Goal: Task Accomplishment & Management: Complete application form

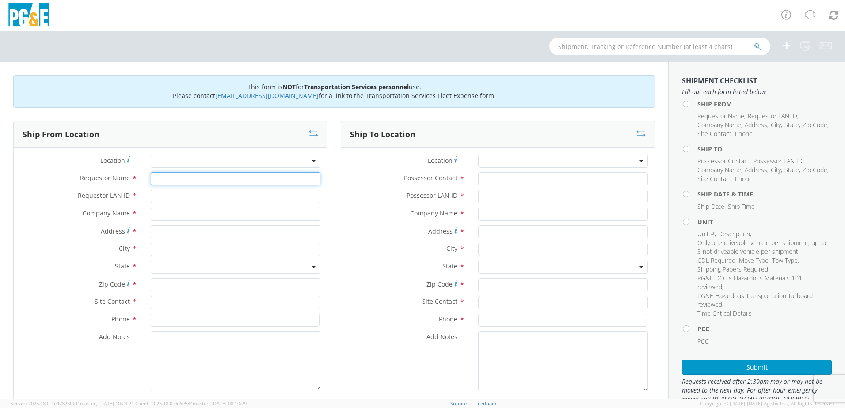
click at [199, 183] on input "Requestor Name *" at bounding box center [236, 178] width 170 height 13
type input "[PERSON_NAME]"
type input "J5MQ"
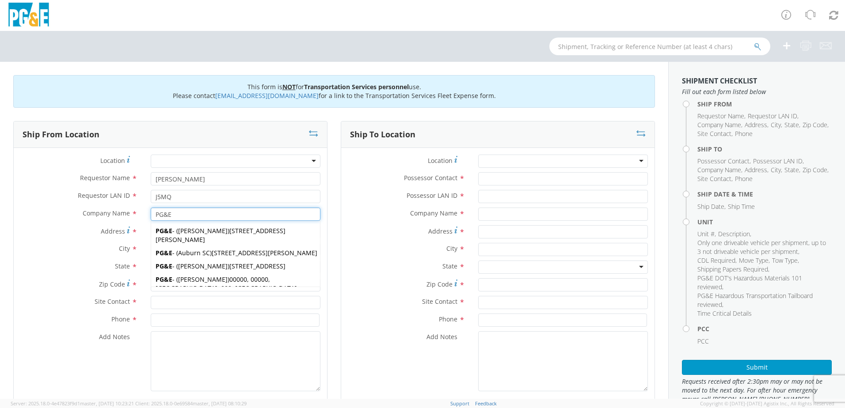
type input "PG&E"
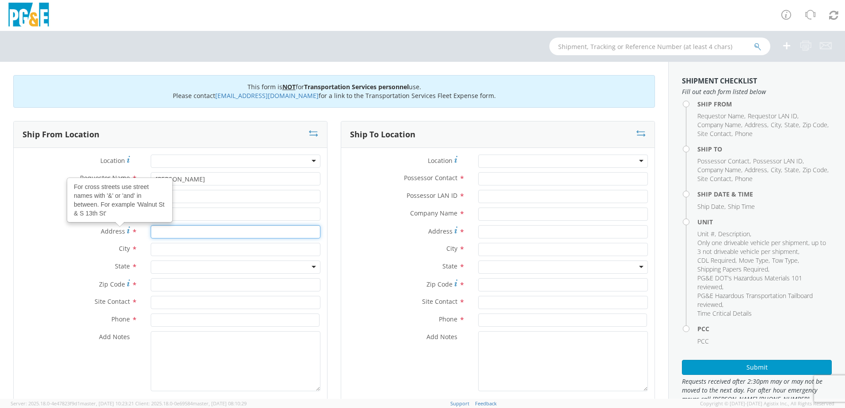
click at [172, 233] on input "Address For cross streets use street names with '&' or 'and' in between. For ex…" at bounding box center [236, 231] width 170 height 13
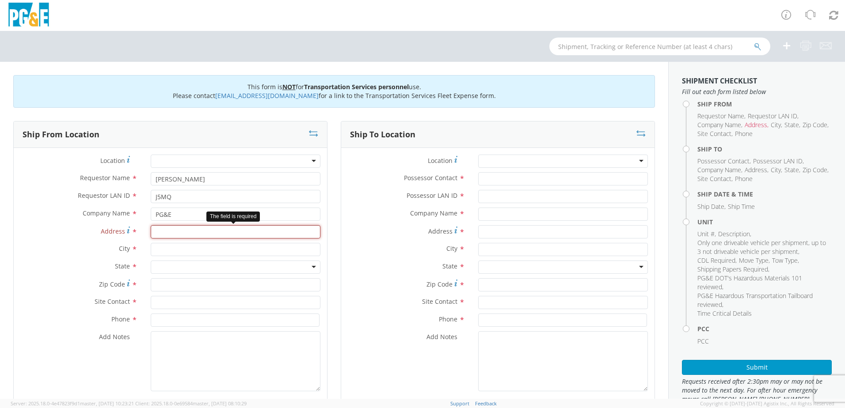
click at [167, 232] on input "Address *" at bounding box center [236, 231] width 170 height 13
type input "[STREET_ADDRESS]"
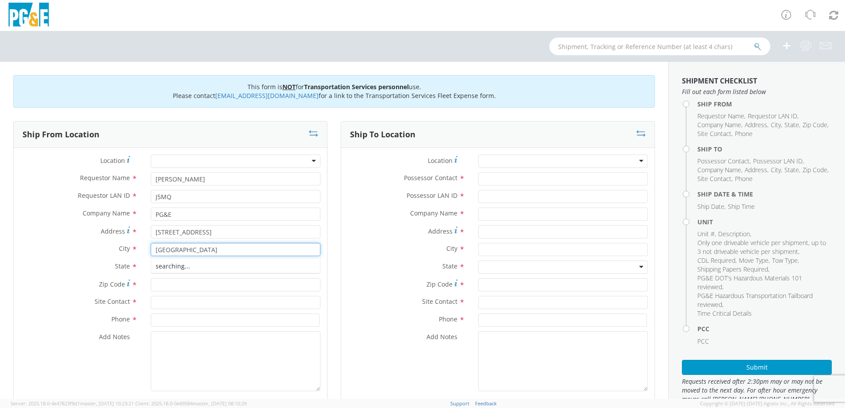
type input "[GEOGRAPHIC_DATA]"
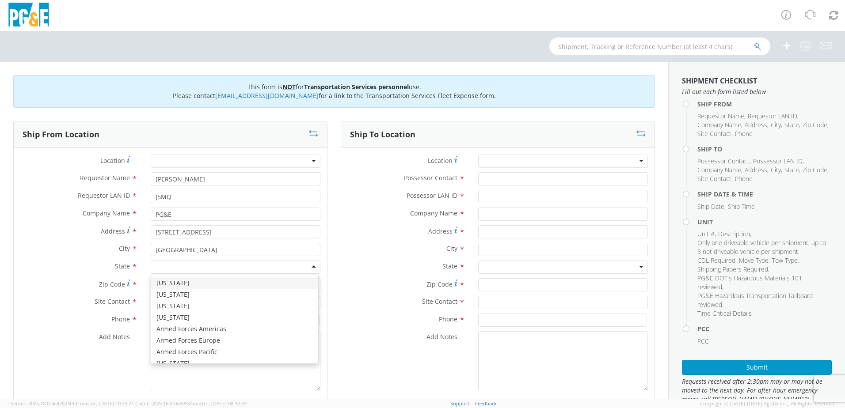
type input "C"
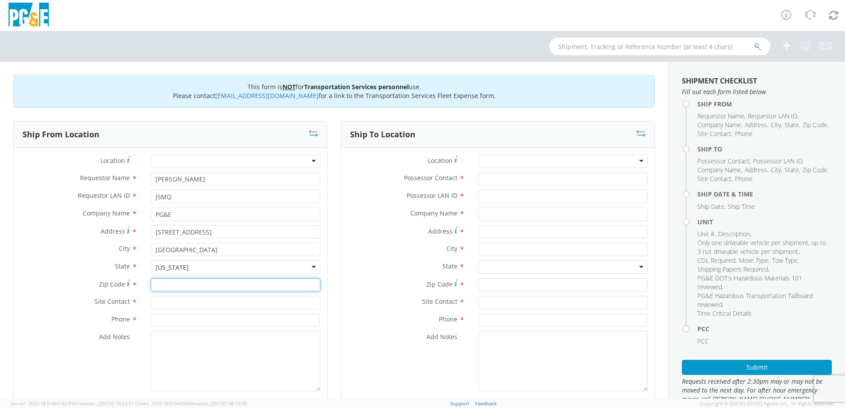
click at [168, 286] on input "Zip Code *" at bounding box center [236, 284] width 170 height 13
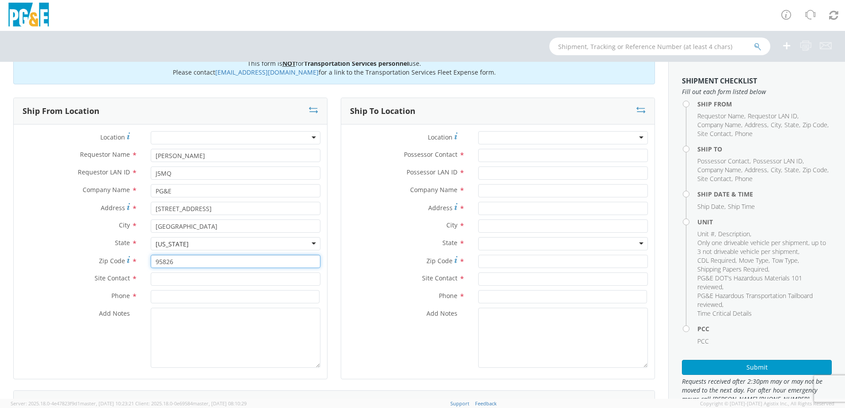
scroll to position [44, 0]
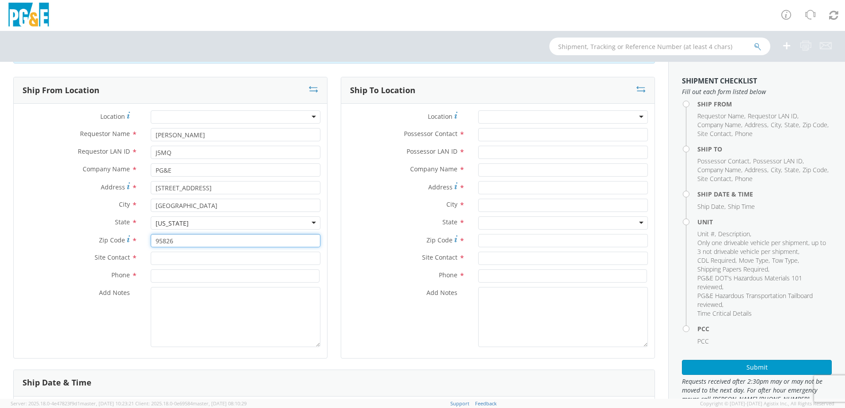
type input "95826"
click at [166, 257] on input "text" at bounding box center [236, 258] width 170 height 13
type input "[PERSON_NAME]"
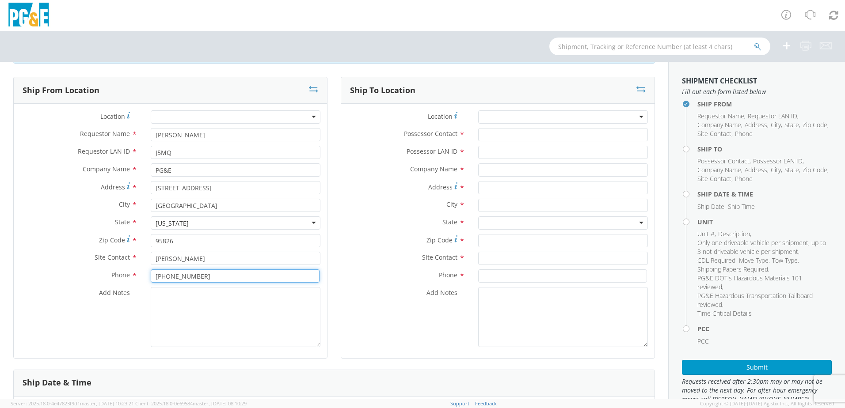
type input "[PHONE_NUMBER]"
click at [182, 309] on textarea "Add Notes *" at bounding box center [236, 317] width 170 height 60
click at [239, 295] on textarea "Add Notes *" at bounding box center [236, 317] width 170 height 60
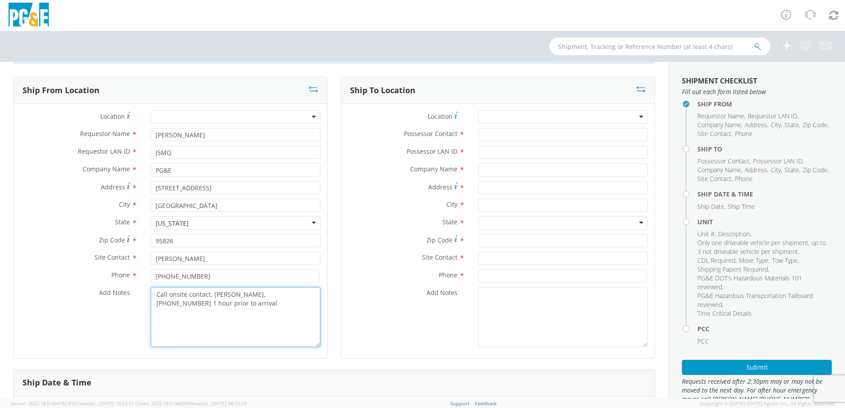
drag, startPoint x: 180, startPoint y: 300, endPoint x: 150, endPoint y: 290, distance: 32.0
click at [151, 290] on textarea "Call onsite contact, [PERSON_NAME], [PHONE_NUMBER] 1 hour prior to arrival" at bounding box center [236, 317] width 170 height 60
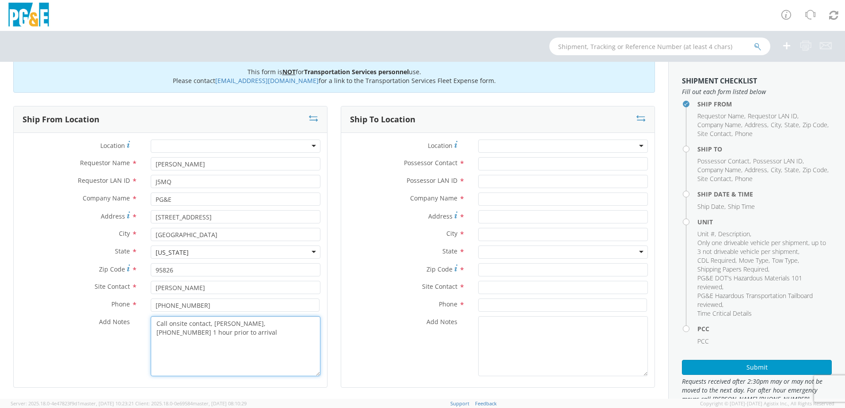
scroll to position [0, 0]
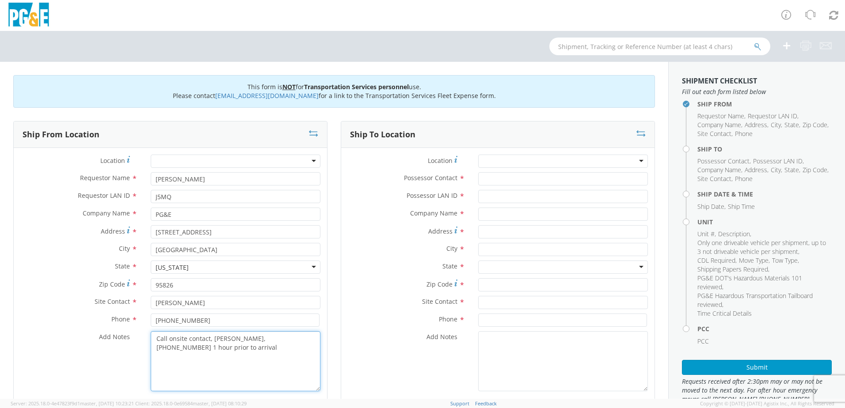
type textarea "Call onsite contact, [PERSON_NAME], [PHONE_NUMBER] 1 hour prior to arrival"
click at [498, 180] on input "Possessor Contact *" at bounding box center [563, 178] width 170 height 13
type input "[PERSON_NAME]"
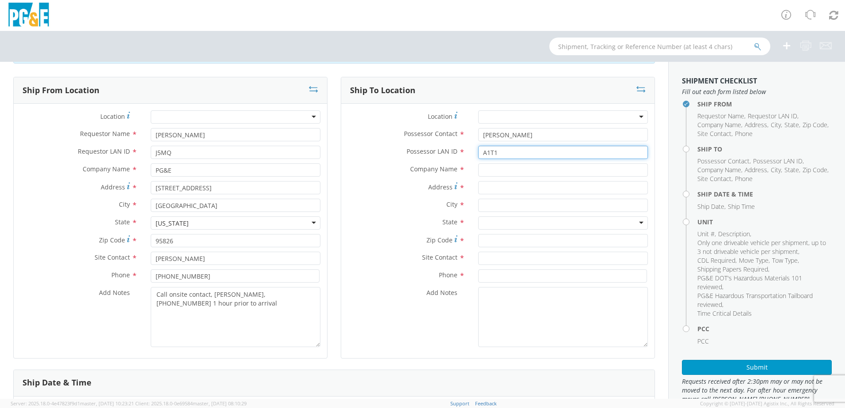
type input "A1T1"
click at [495, 178] on div "Company Name *" at bounding box center [497, 172] width 313 height 18
click at [495, 171] on input "text" at bounding box center [563, 169] width 170 height 13
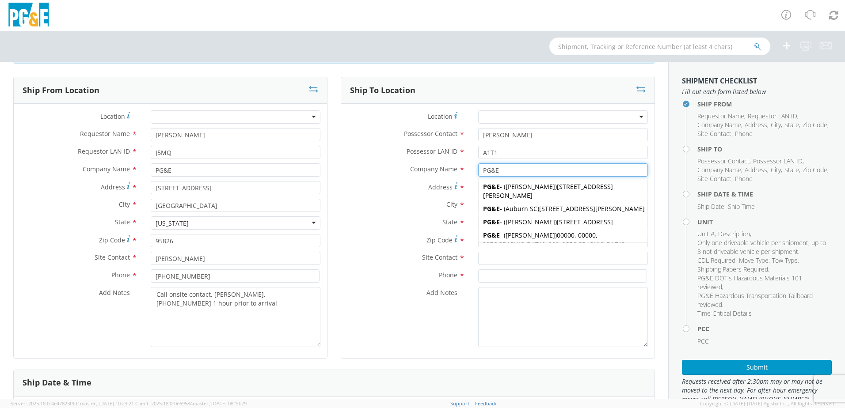
type input "PG&E"
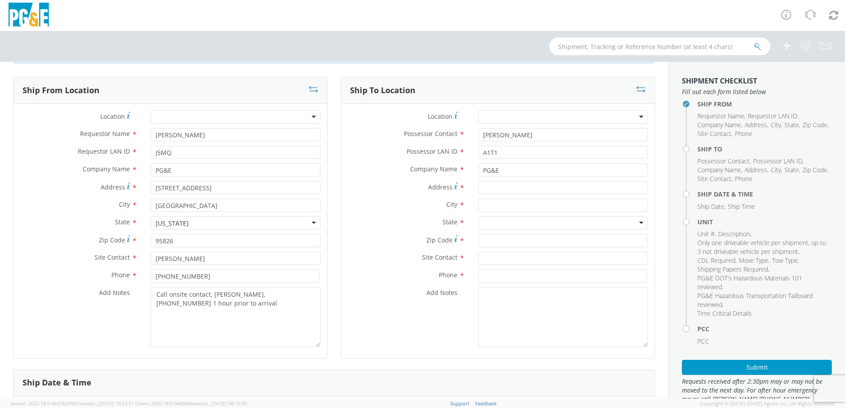
click at [382, 210] on div "City *" at bounding box center [497, 205] width 313 height 13
click at [500, 188] on input "Address *" at bounding box center [563, 187] width 170 height 13
click at [517, 190] on input "Address *" at bounding box center [563, 187] width 170 height 13
type input "[STREET_ADDRESS]"
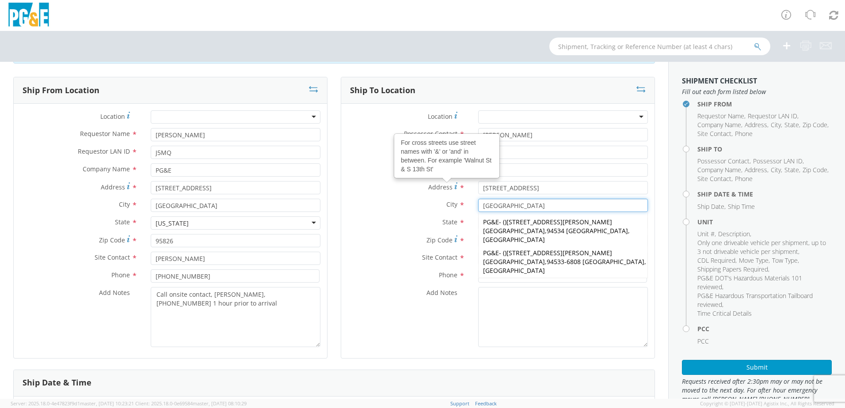
type input "[GEOGRAPHIC_DATA]"
click at [363, 209] on label "City *" at bounding box center [406, 204] width 130 height 11
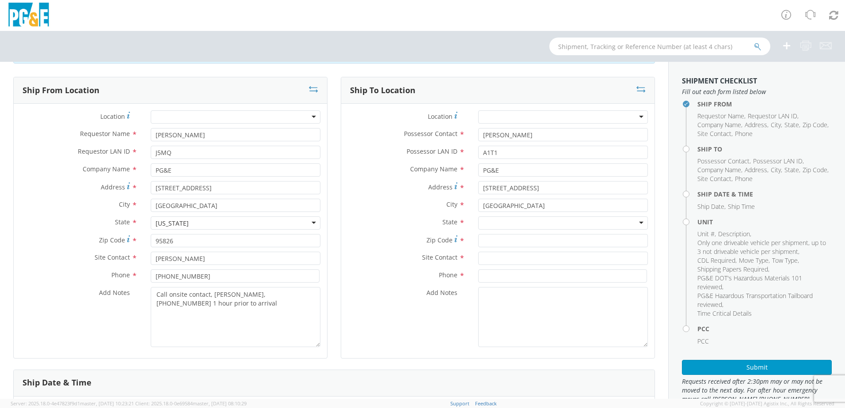
click at [514, 225] on div at bounding box center [563, 222] width 170 height 13
type input "Cali"
click at [500, 240] on input "Zip Code *" at bounding box center [563, 240] width 170 height 13
type input "94533"
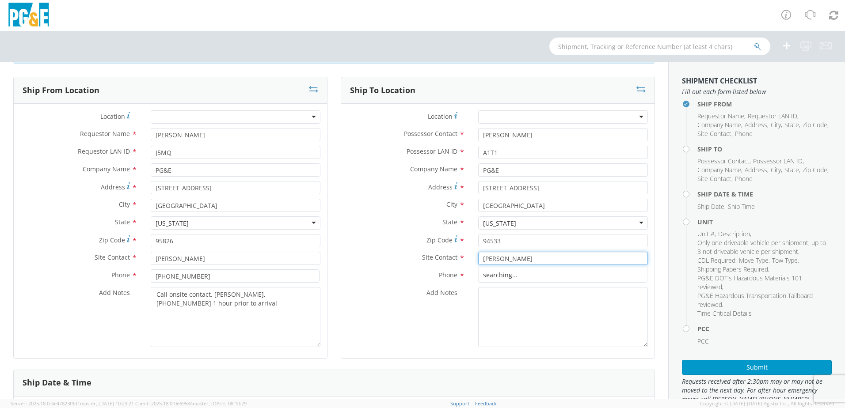
type input "[PERSON_NAME]"
type input "[PHONE_NUMBER]"
drag, startPoint x: 209, startPoint y: 305, endPoint x: 138, endPoint y: 298, distance: 71.0
click at [138, 298] on div "Add Notes * Call onsite contact, Will Frazier, 209-414-9965 1 hour prior to arr…" at bounding box center [170, 317] width 313 height 60
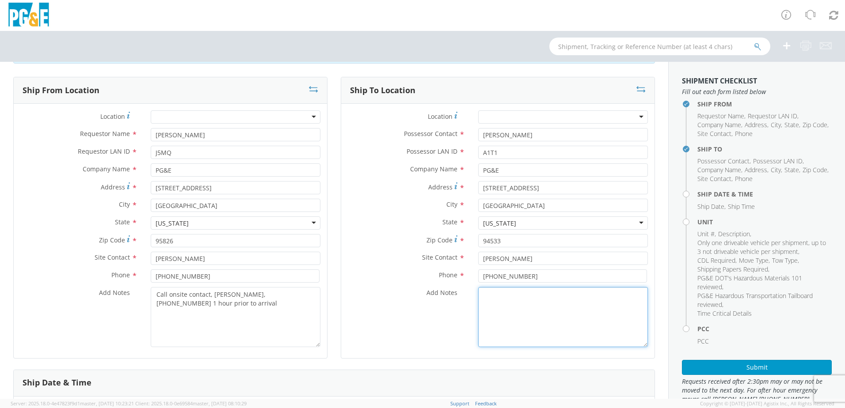
click at [530, 308] on textarea "Add Notes *" at bounding box center [563, 317] width 170 height 60
paste textarea "Call onsite contact, [PERSON_NAME], [PHONE_NUMBER] 1 hour prior to arrival"
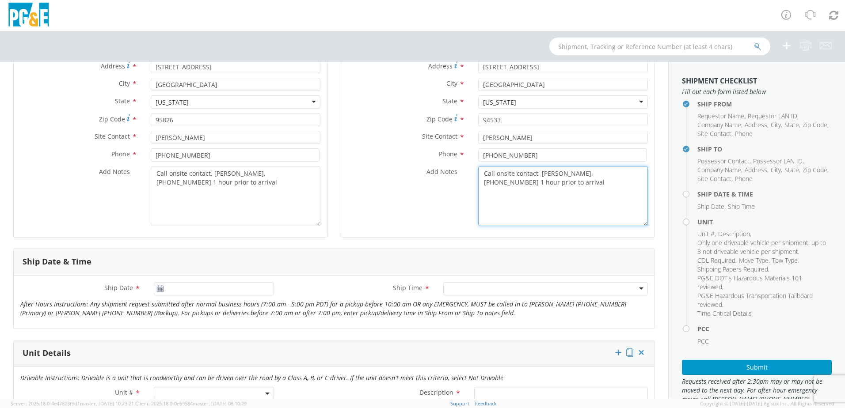
scroll to position [177, 0]
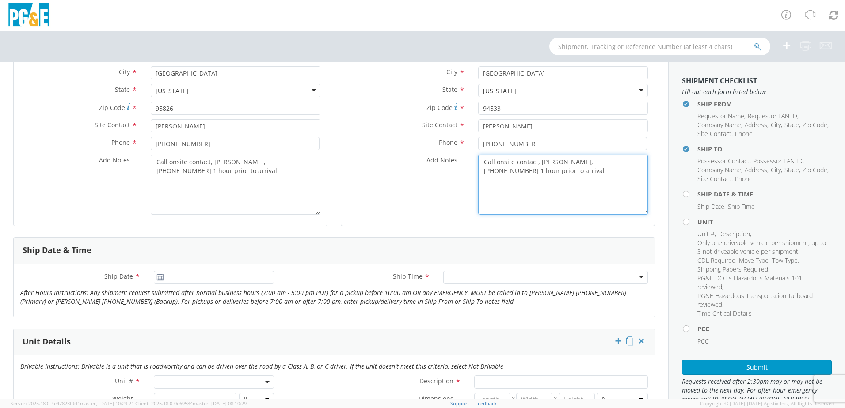
type textarea "Call onsite contact, [PERSON_NAME], [PHONE_NUMBER] 1 hour prior to arrival"
click at [159, 275] on icon at bounding box center [160, 277] width 8 height 7
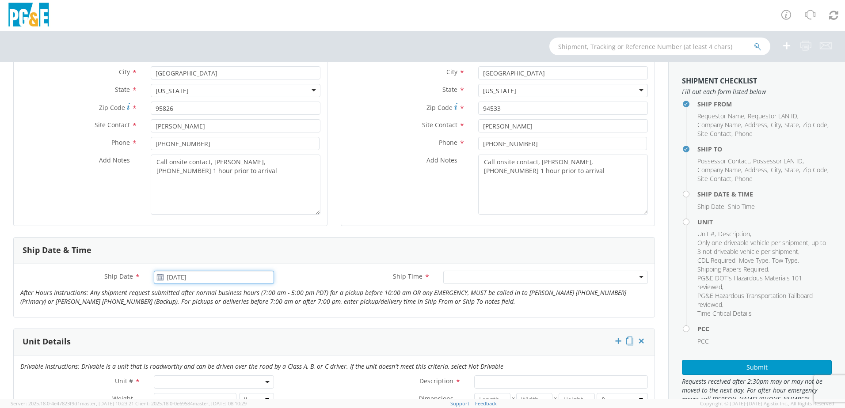
click at [182, 277] on input "[DATE]" at bounding box center [214, 277] width 120 height 13
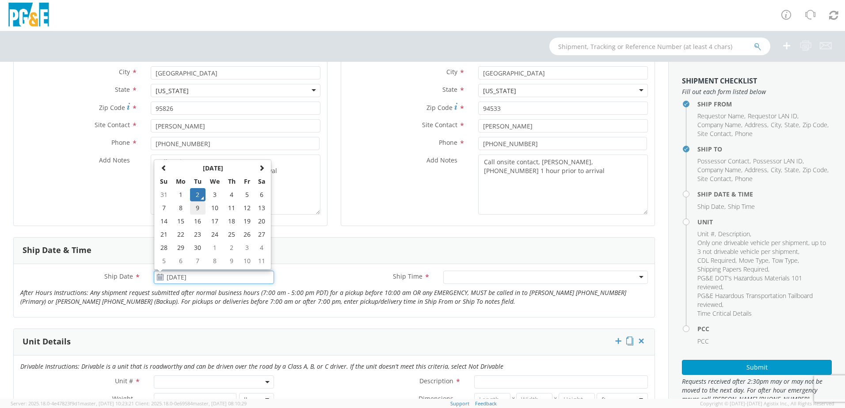
click at [196, 209] on td "9" at bounding box center [197, 207] width 15 height 13
type input "[DATE]"
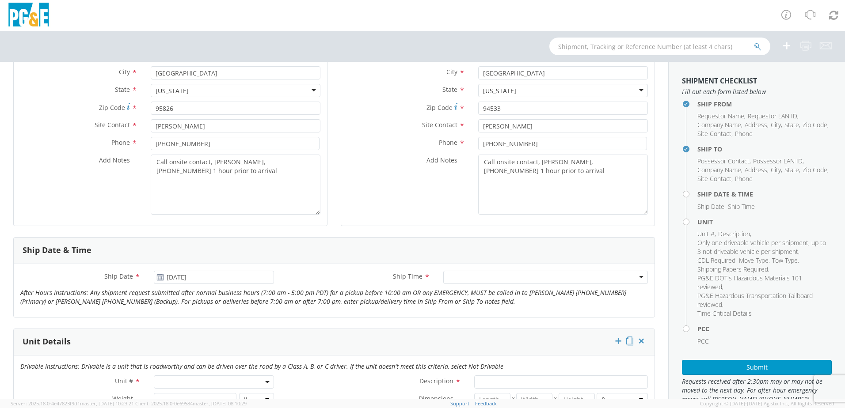
click at [458, 277] on div at bounding box center [545, 277] width 205 height 13
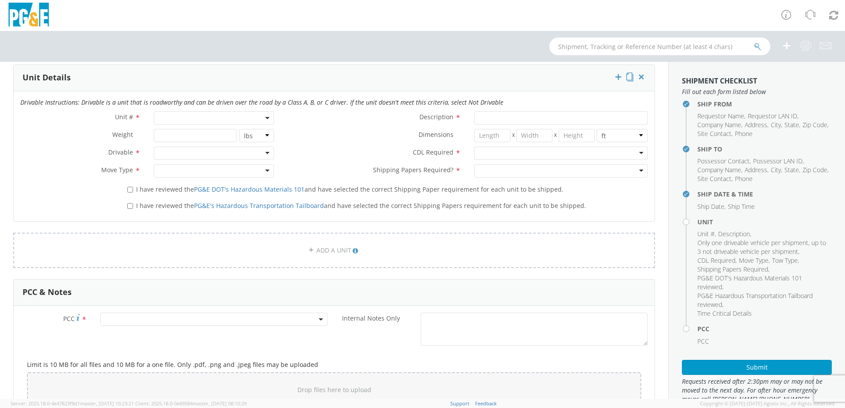
scroll to position [442, 0]
click at [198, 118] on span at bounding box center [214, 116] width 120 height 13
click at [194, 134] on input "search" at bounding box center [213, 131] width 114 height 13
type input "other"
select select "Other"
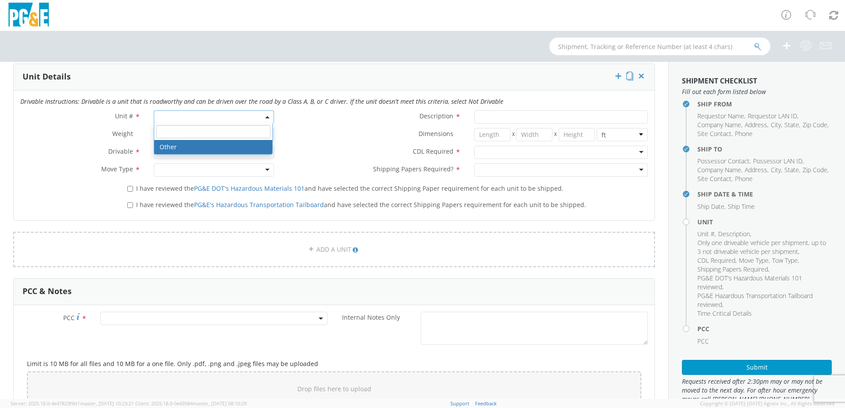
select select "? undefined:undefined ?"
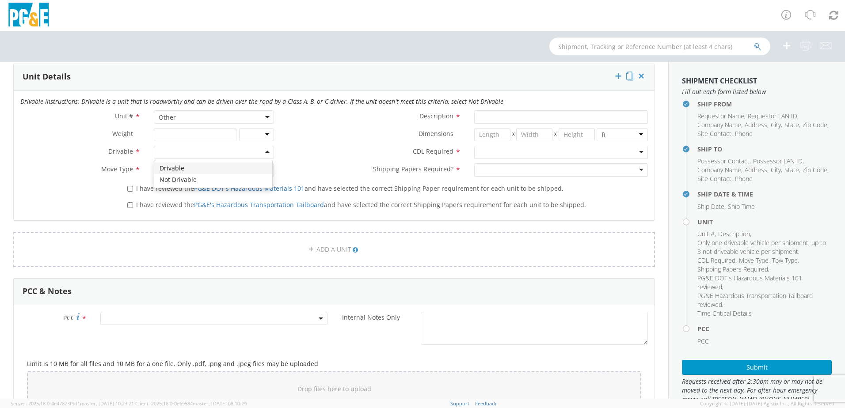
click at [159, 152] on input "select-one" at bounding box center [160, 152] width 2 height 9
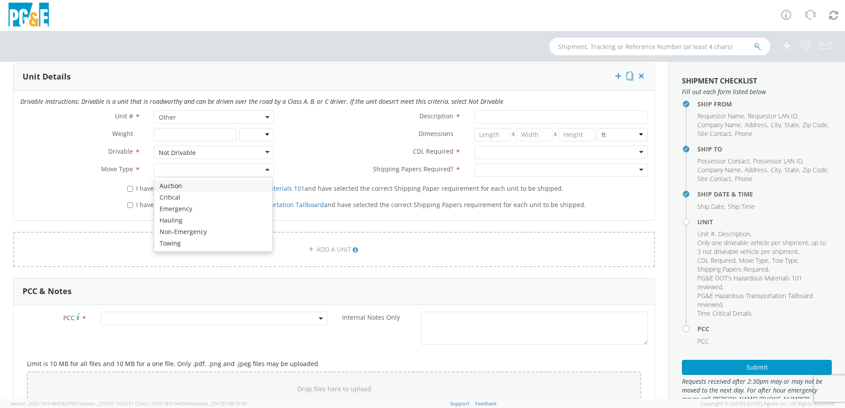
click at [175, 170] on div at bounding box center [214, 169] width 120 height 13
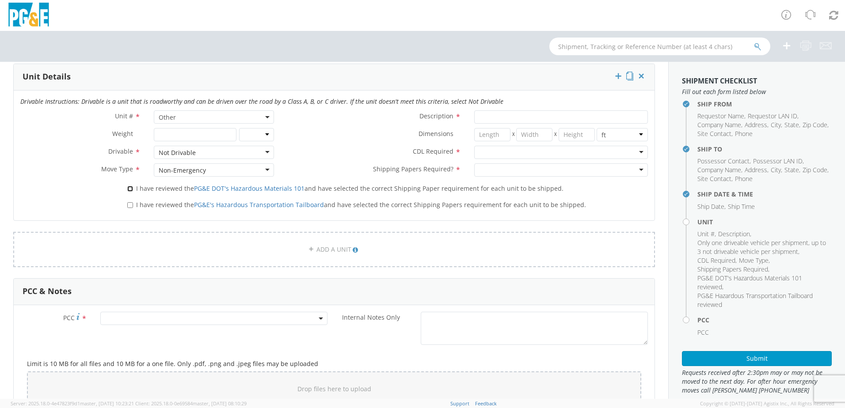
click at [128, 188] on input "I have reviewed the PG&E DOT's Hazardous Materials 101 and have selected the co…" at bounding box center [130, 189] width 6 height 6
checkbox input "true"
click at [128, 204] on input "I have reviewed the PG&E's Hazardous Transportation Tailboard and have selected…" at bounding box center [130, 205] width 6 height 6
checkbox input "true"
click at [495, 120] on input "Description *" at bounding box center [561, 116] width 174 height 13
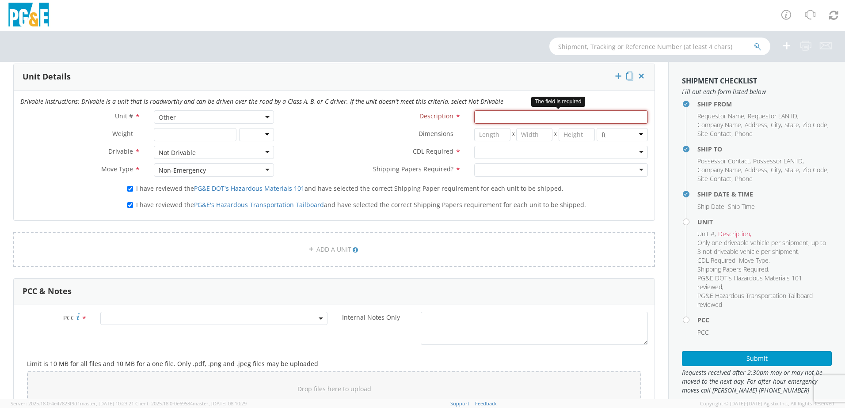
click at [535, 118] on input "Description *" at bounding box center [561, 116] width 174 height 13
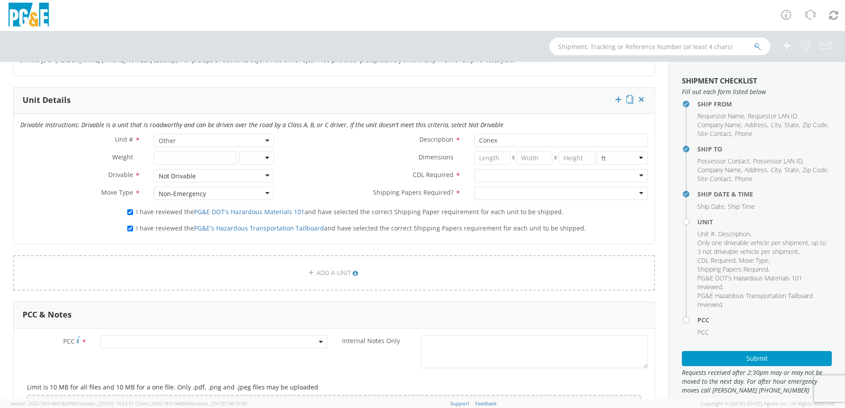
scroll to position [398, 0]
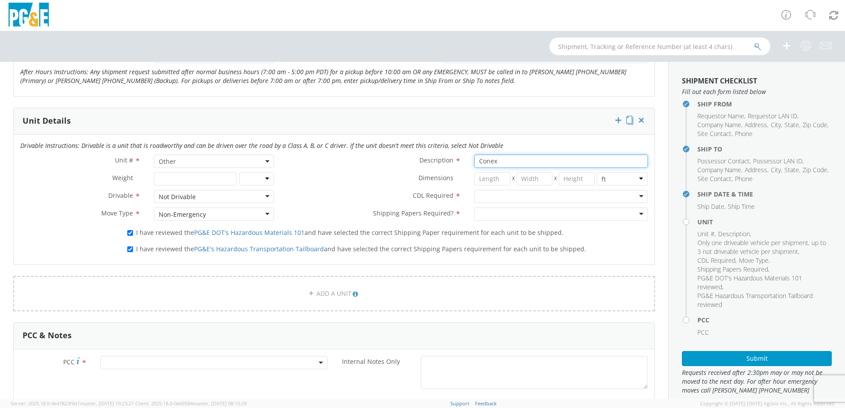
drag, startPoint x: 495, startPoint y: 163, endPoint x: 473, endPoint y: 162, distance: 22.6
click at [474, 162] on input "Conex" at bounding box center [561, 161] width 174 height 13
type input "8x20 Conex"
click at [480, 197] on div at bounding box center [561, 196] width 174 height 13
click at [491, 217] on div at bounding box center [561, 214] width 174 height 13
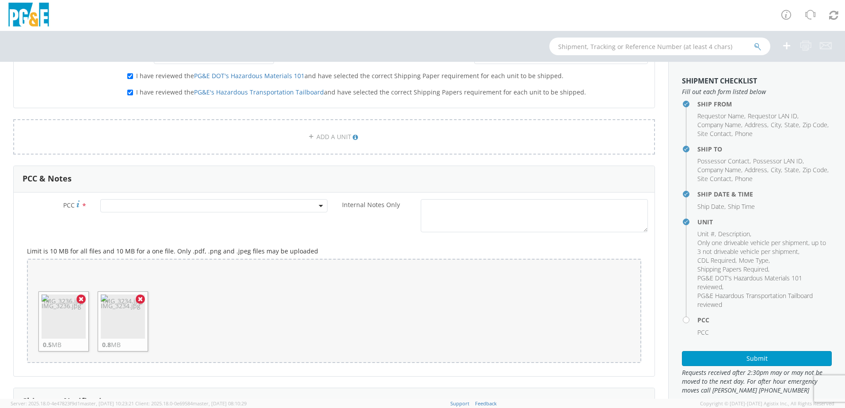
scroll to position [574, 0]
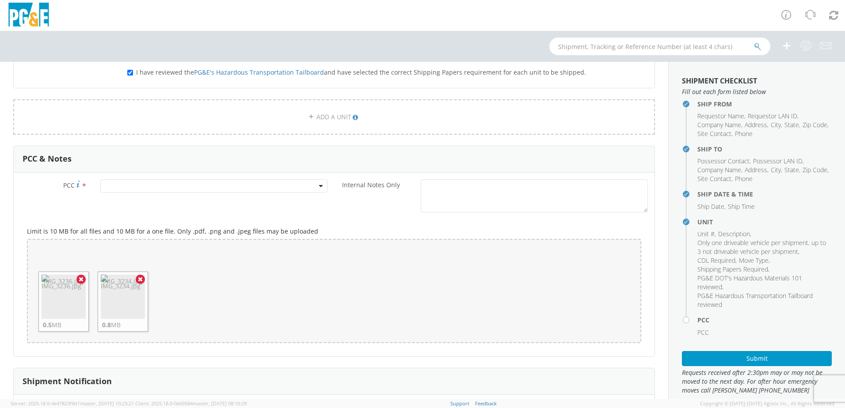
click at [117, 186] on span at bounding box center [213, 185] width 227 height 13
click at [126, 200] on input "number" at bounding box center [213, 200] width 220 height 13
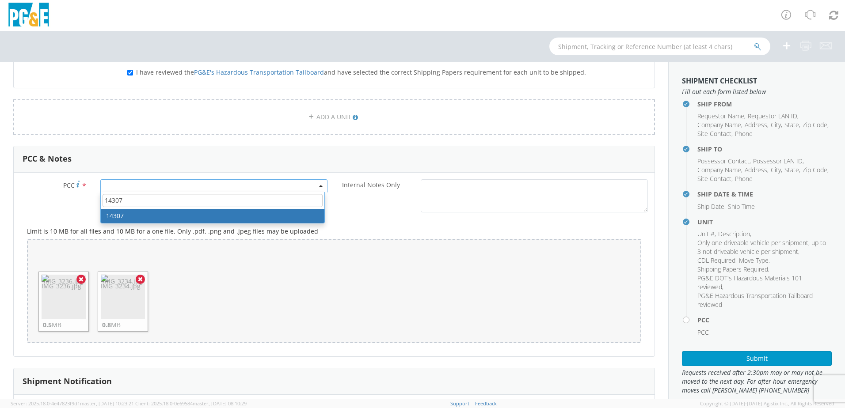
type input "14307"
select select "14307"
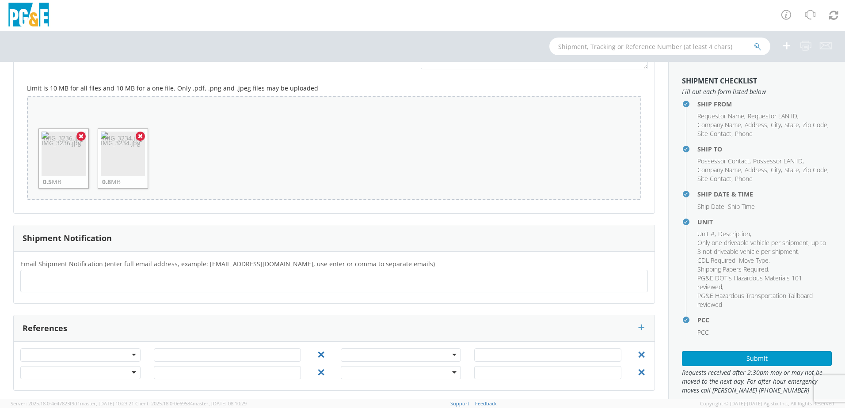
scroll to position [721, 0]
click at [76, 277] on ul at bounding box center [333, 278] width 619 height 15
type input "[EMAIL_ADDRESS][DOMAIN_NAME]"
click at [112, 280] on ul "[EMAIL_ADDRESS][DOMAIN_NAME] ×" at bounding box center [333, 278] width 619 height 15
type input "[EMAIL_ADDRESS][DOMAIN_NAME]"
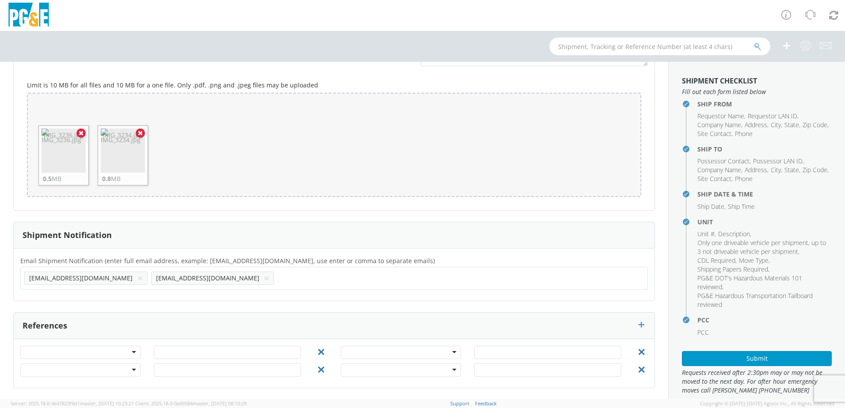
click at [186, 281] on ul "A1T1@pge.com × AQB6@pge.com ×" at bounding box center [333, 278] width 619 height 15
type input "[EMAIL_ADDRESS][DOMAIN_NAME]"
type input "j5mq@pge.com"
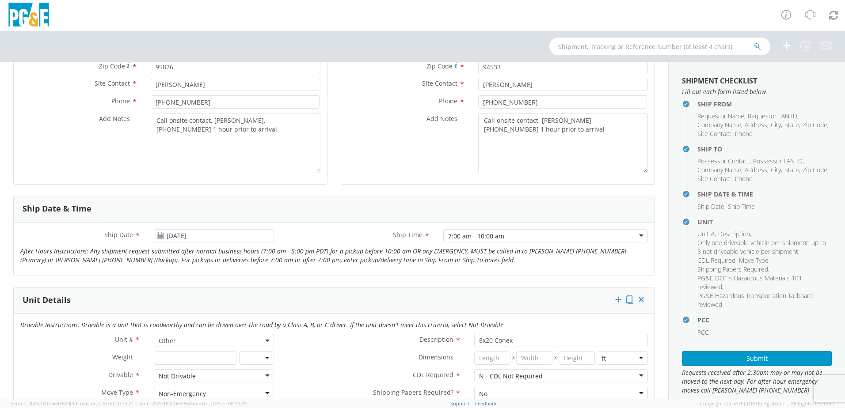
scroll to position [221, 0]
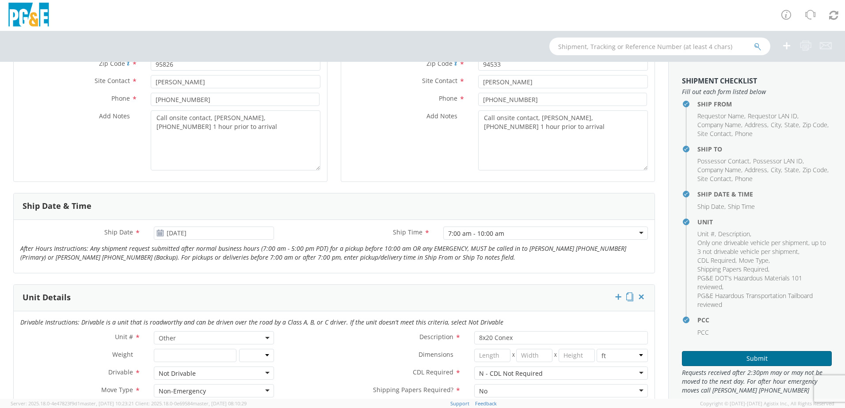
click at [748, 357] on button "Submit" at bounding box center [757, 358] width 150 height 15
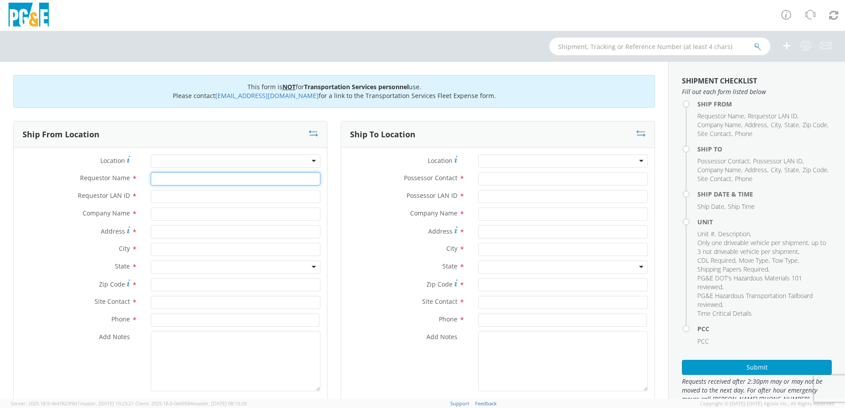
click at [167, 180] on input "Requestor Name *" at bounding box center [236, 178] width 170 height 13
type input "[PERSON_NAME]"
type input "J5MQ"
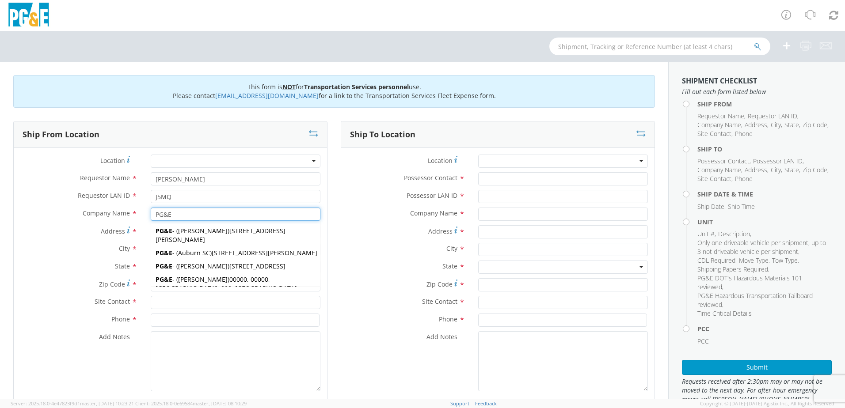
type input "PG&E"
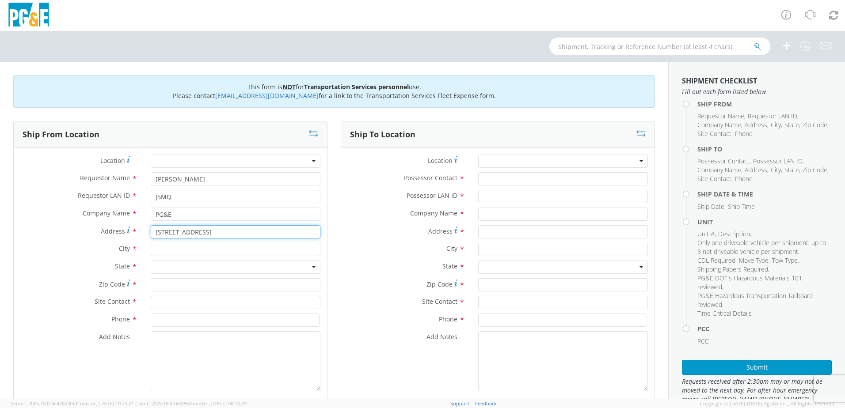
type input "[STREET_ADDRESS]"
type input "[GEOGRAPHIC_DATA]"
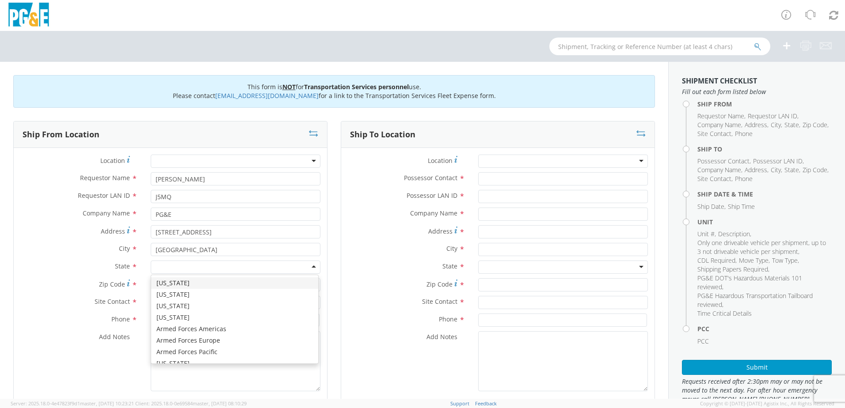
type input "C"
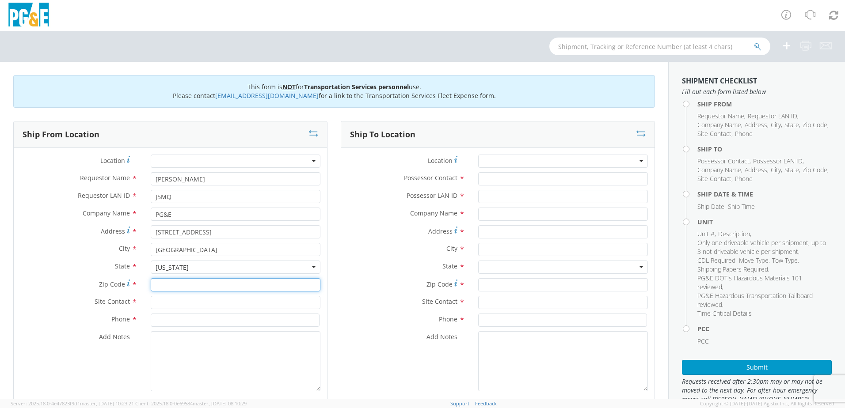
click at [169, 282] on input "Zip Code *" at bounding box center [236, 284] width 170 height 13
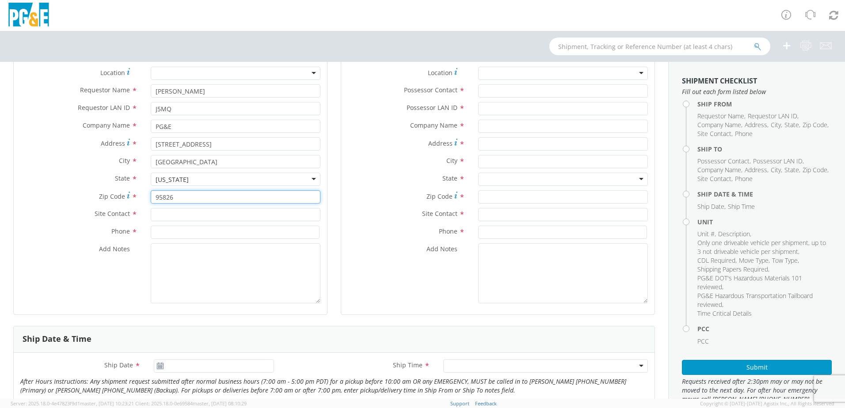
scroll to position [88, 0]
type input "95826"
click at [182, 214] on input "text" at bounding box center [236, 214] width 170 height 13
type input "[PERSON_NAME]"
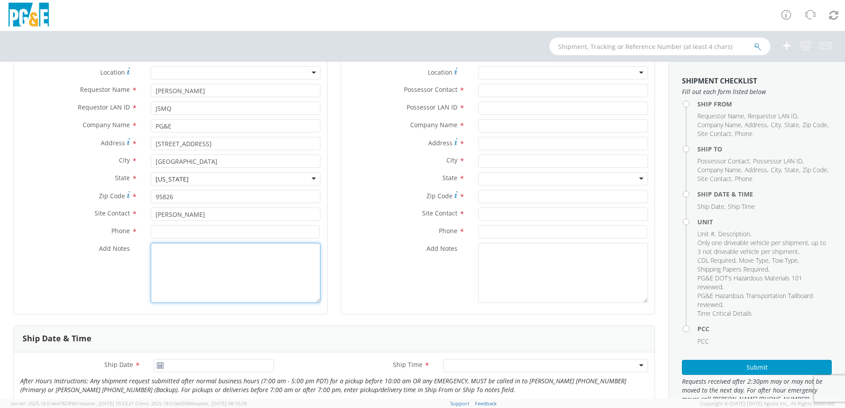
click at [181, 261] on textarea "Add Notes *" at bounding box center [236, 273] width 170 height 60
paste textarea "Call onsite contact, [PERSON_NAME], [PHONE_NUMBER] 1 hour prior to arrival"
type textarea "Call onsite contact, [PERSON_NAME], [PHONE_NUMBER] 1 hour prior to arrival"
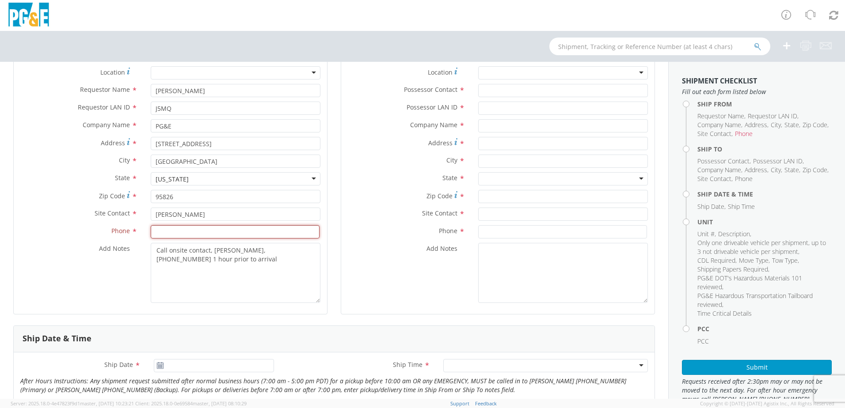
click at [199, 229] on input at bounding box center [235, 231] width 169 height 13
type input "[PHONE_NUMBER]"
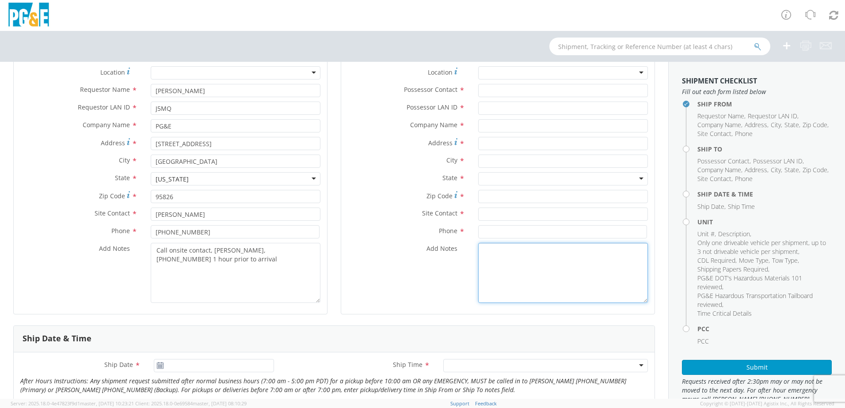
click at [513, 265] on textarea "Add Notes *" at bounding box center [563, 273] width 170 height 60
paste textarea "Call onsite contact, [PERSON_NAME], [PHONE_NUMBER] 1 hour prior to arrival"
type textarea "Call onsite contact, [PERSON_NAME], [PHONE_NUMBER] 1 hour prior to arrival"
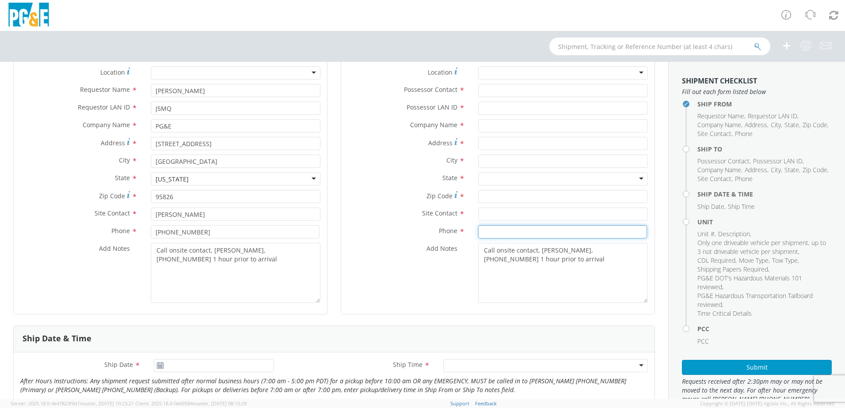
click at [495, 232] on input at bounding box center [562, 231] width 169 height 13
type input "[PHONE_NUMBER]"
click at [504, 216] on input "text" at bounding box center [563, 214] width 170 height 13
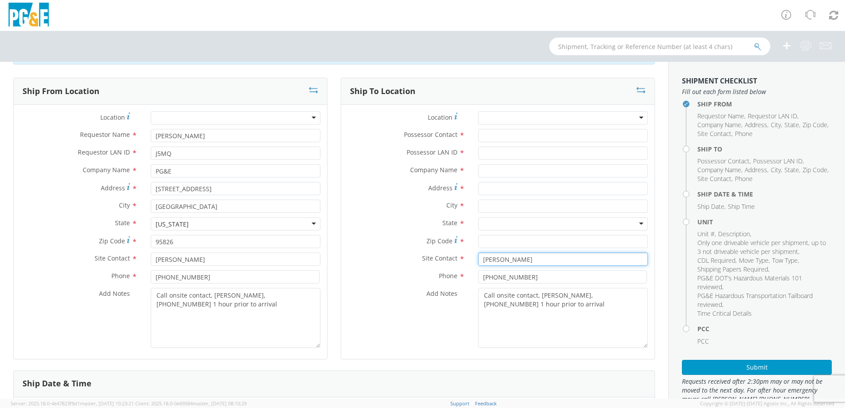
scroll to position [0, 0]
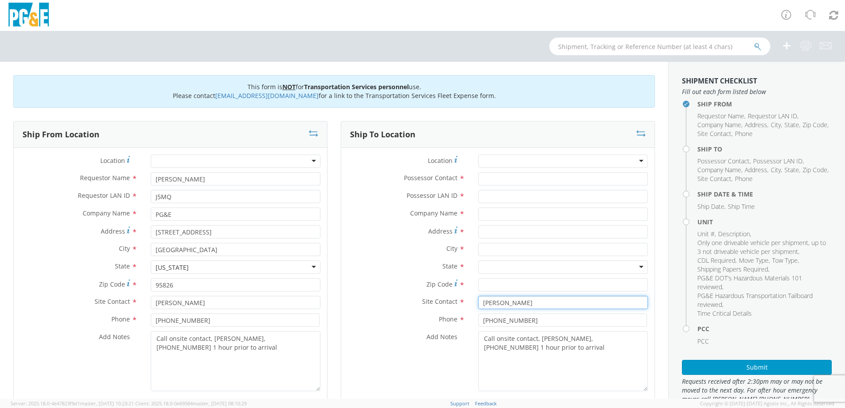
type input "[PERSON_NAME]"
click at [495, 179] on input "Possessor Contact *" at bounding box center [563, 178] width 170 height 13
type input "A"
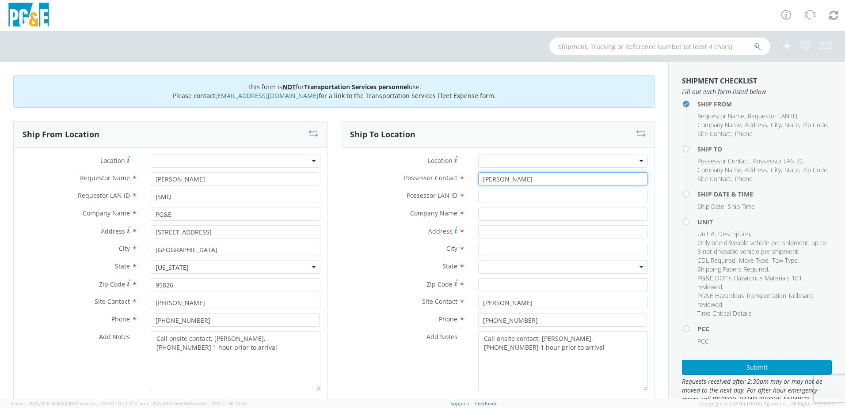
type input "[PERSON_NAME]"
type input "A1T1"
type input "PG&E"
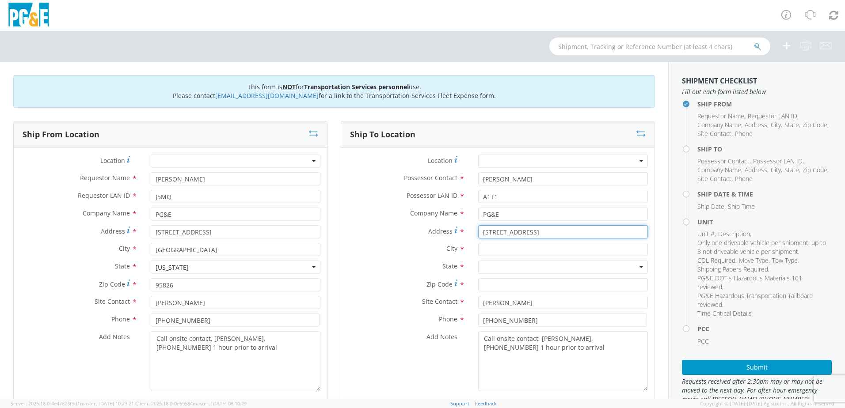
type input "[STREET_ADDRESS]"
type input "[GEOGRAPHIC_DATA]"
type input "9"
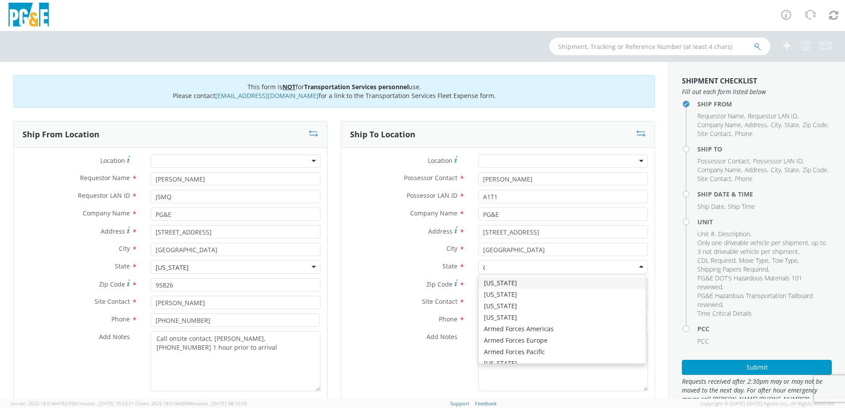
type input "CA"
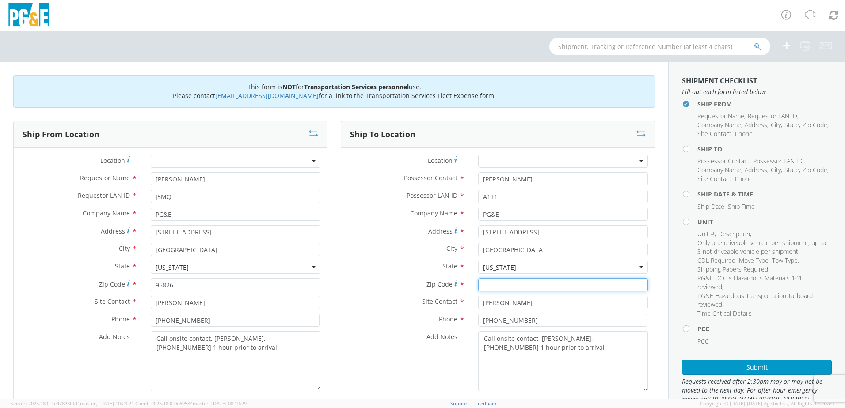
click at [496, 283] on input "Zip Code *" at bounding box center [563, 284] width 170 height 13
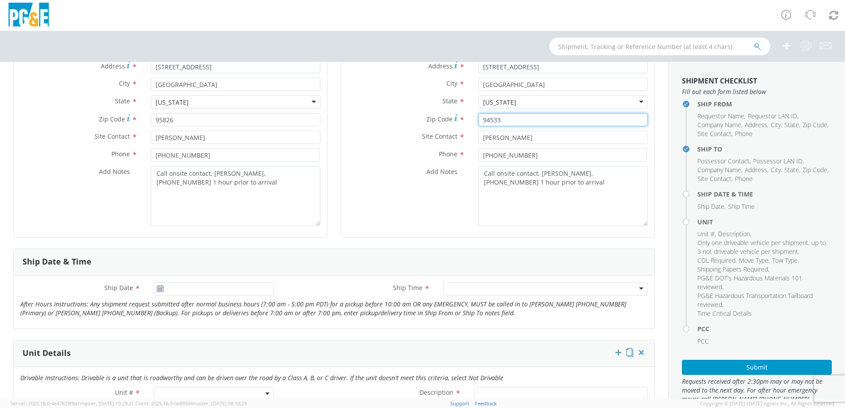
scroll to position [221, 0]
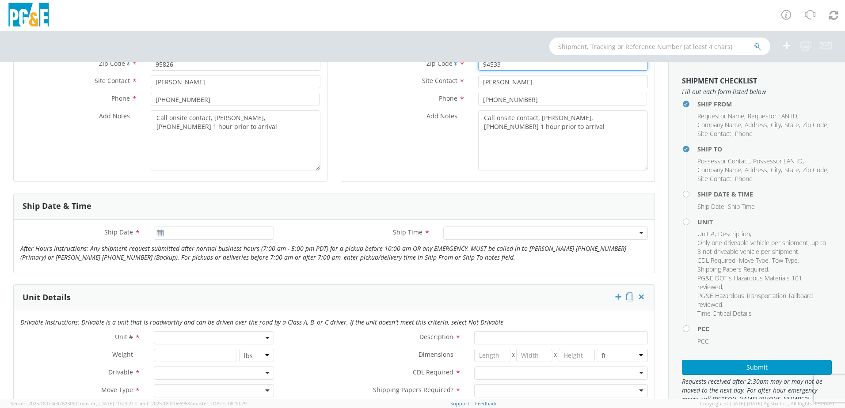
type input "94533"
click at [161, 234] on use at bounding box center [160, 233] width 6 height 6
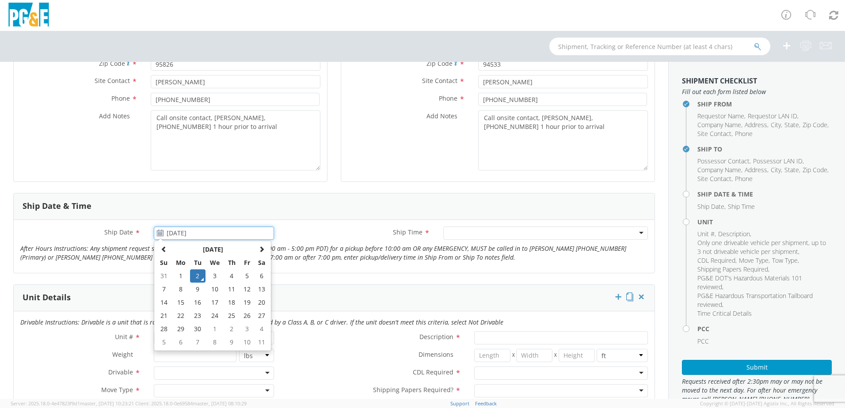
click at [193, 235] on input "[DATE]" at bounding box center [214, 233] width 120 height 13
click at [195, 292] on td "9" at bounding box center [197, 289] width 15 height 13
type input "[DATE]"
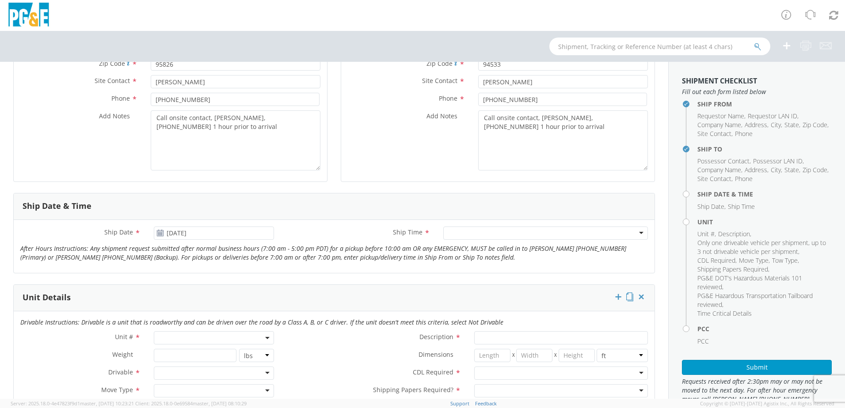
click at [454, 228] on div at bounding box center [545, 233] width 205 height 13
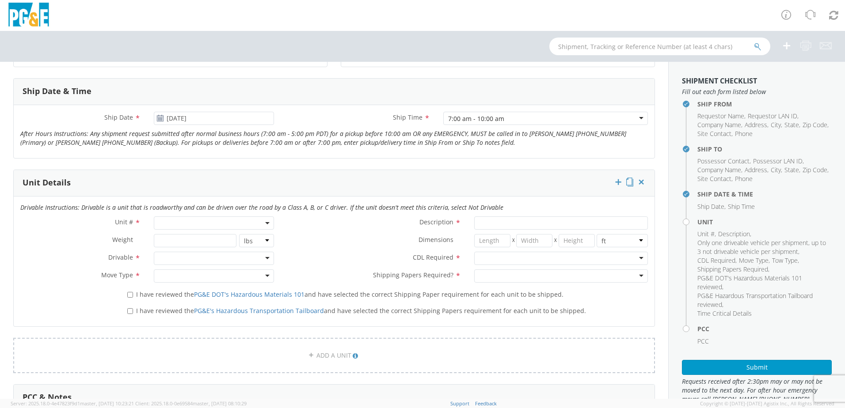
scroll to position [353, 0]
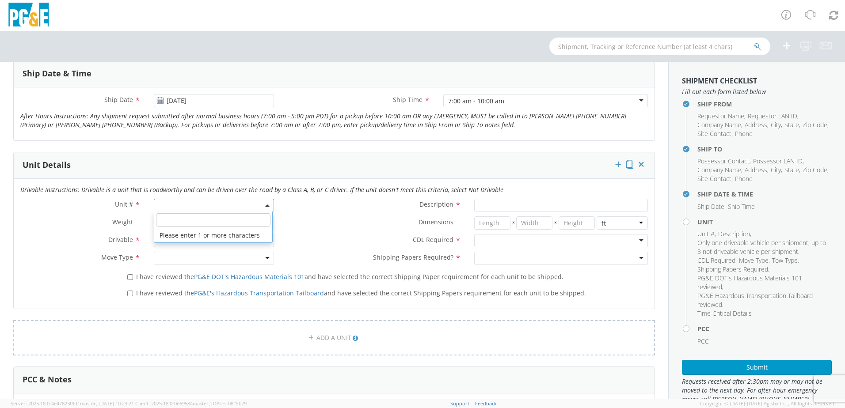
click at [191, 204] on span at bounding box center [214, 205] width 120 height 13
click at [186, 218] on input "search" at bounding box center [213, 219] width 114 height 13
type input "B18093"
click at [186, 209] on span at bounding box center [214, 205] width 120 height 13
click at [191, 221] on input "search" at bounding box center [213, 219] width 114 height 13
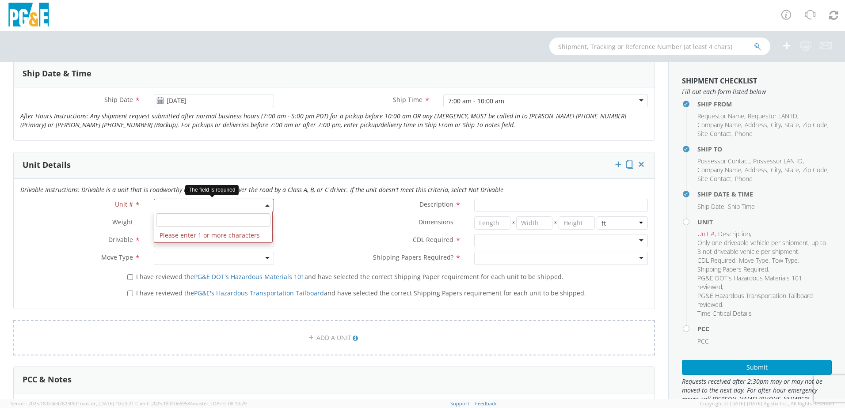
type input "b"
type input "B18093"
type input "TRAILER; TOOL BODY-5TH"
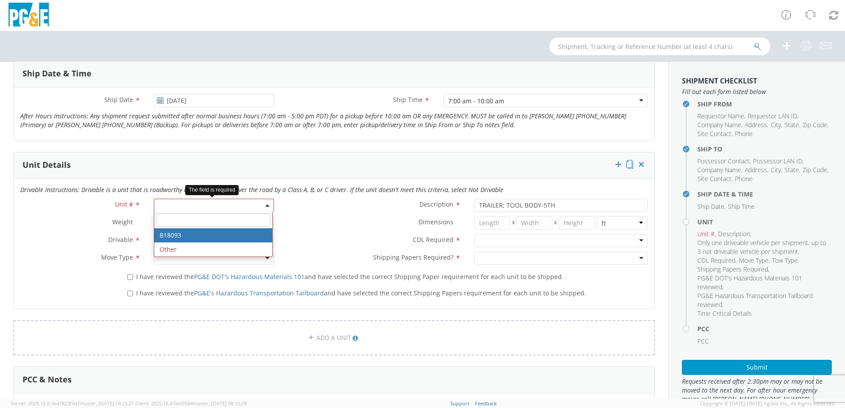
type input "65000"
select select "B18093"
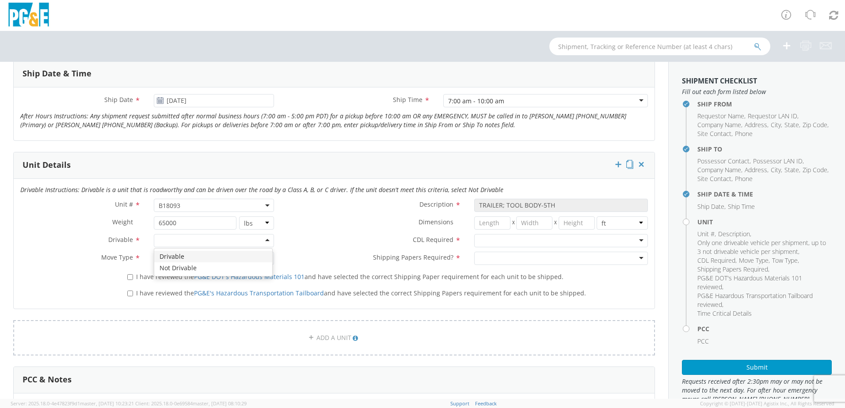
click at [201, 243] on div at bounding box center [214, 240] width 120 height 13
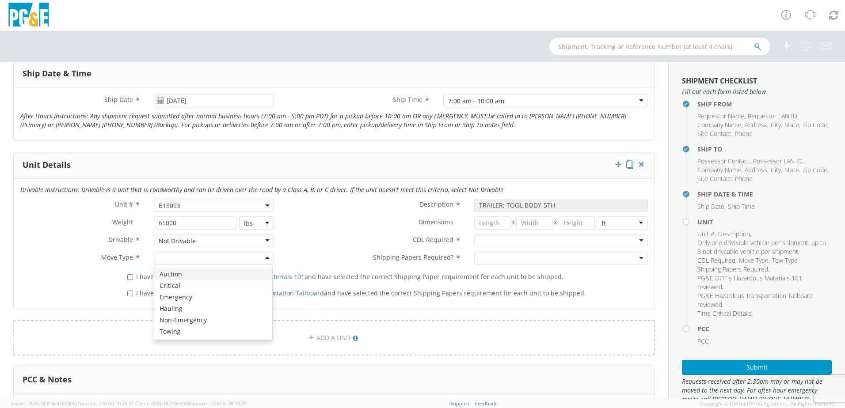
click at [178, 260] on div at bounding box center [214, 258] width 120 height 13
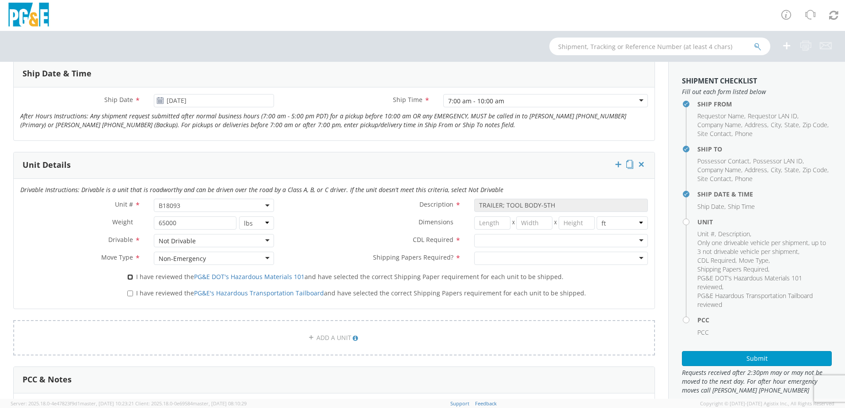
click at [127, 277] on input "I have reviewed the PG&E DOT's Hazardous Materials 101 and have selected the co…" at bounding box center [130, 277] width 6 height 6
checkbox input "true"
click at [131, 293] on input "I have reviewed the PG&E's Hazardous Transportation Tailboard and have selected…" at bounding box center [130, 294] width 6 height 6
checkbox input "true"
click at [499, 243] on div at bounding box center [561, 240] width 174 height 13
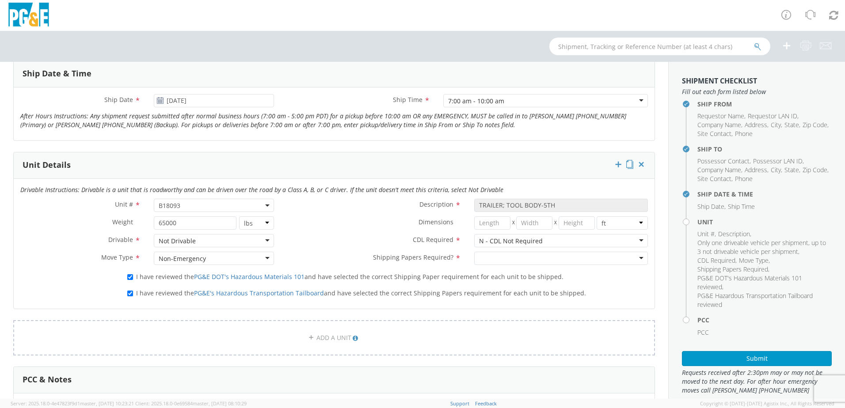
click at [494, 257] on div at bounding box center [561, 258] width 174 height 13
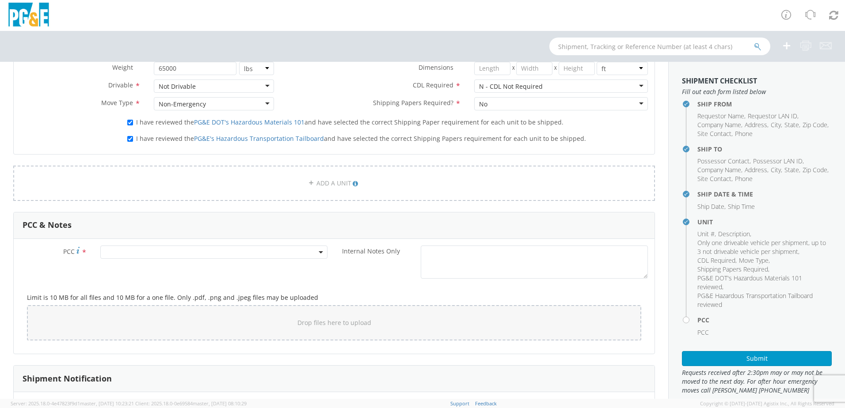
scroll to position [530, 0]
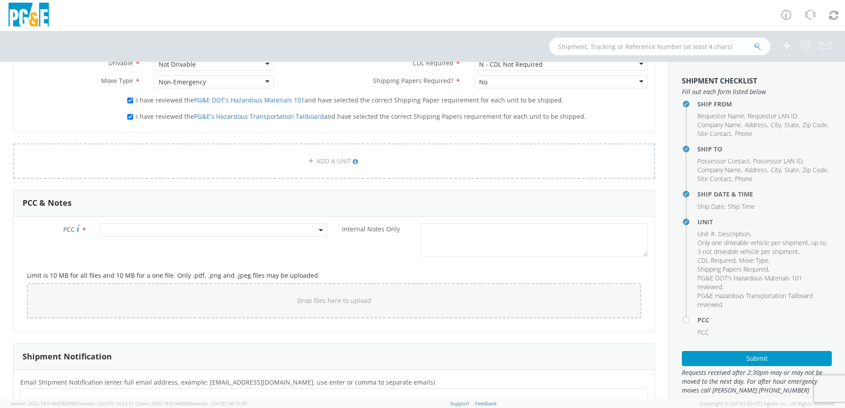
click at [153, 232] on span at bounding box center [213, 230] width 227 height 13
click at [152, 246] on input "number" at bounding box center [213, 244] width 220 height 13
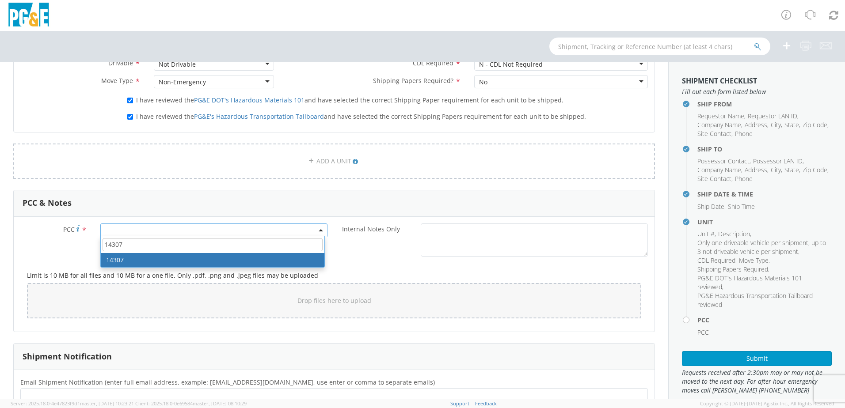
type input "14307"
select select "14307"
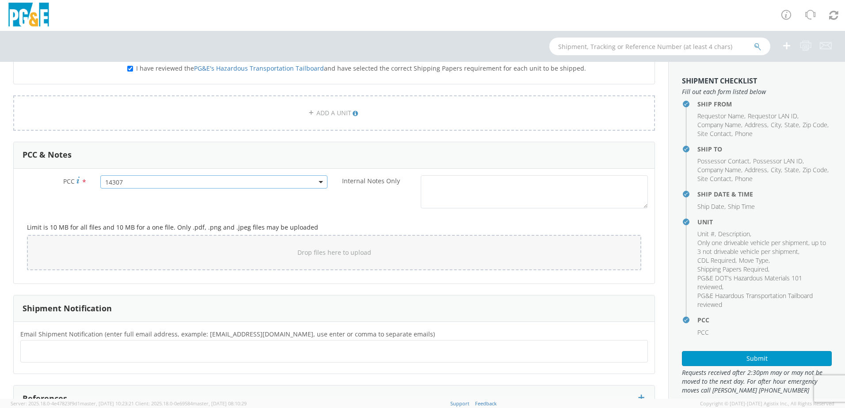
scroll to position [652, 0]
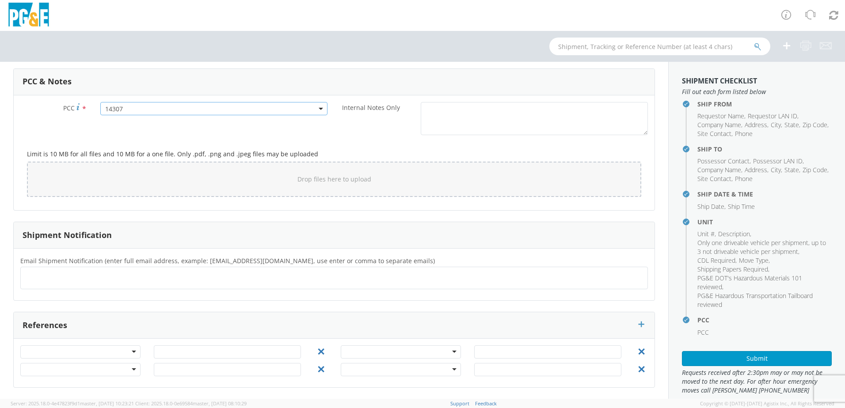
click at [44, 282] on ul at bounding box center [333, 278] width 619 height 15
type input "[EMAIL_ADDRESS][DOMAIN_NAME]"
click at [125, 280] on ul "[EMAIL_ADDRESS][DOMAIN_NAME] ×" at bounding box center [333, 278] width 619 height 15
type input "[EMAIL_ADDRESS][DOMAIN_NAME]"
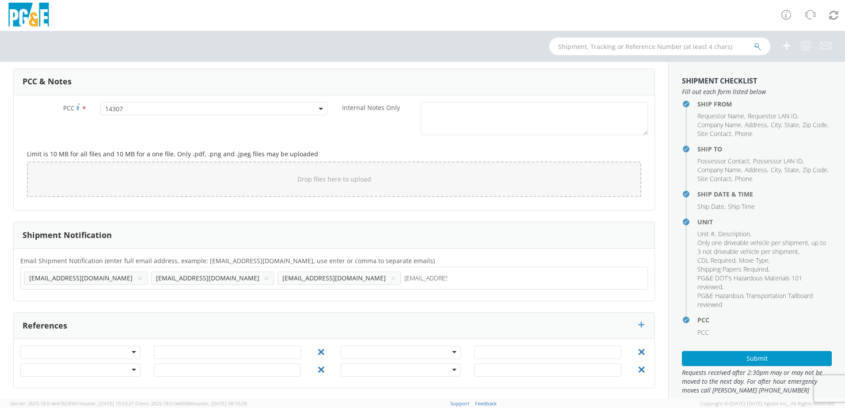
type input "[EMAIL_ADDRESS][DOMAIN_NAME]"
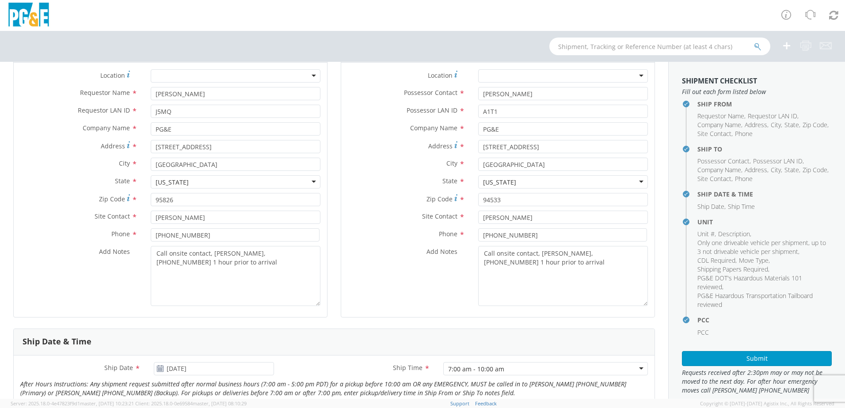
scroll to position [88, 0]
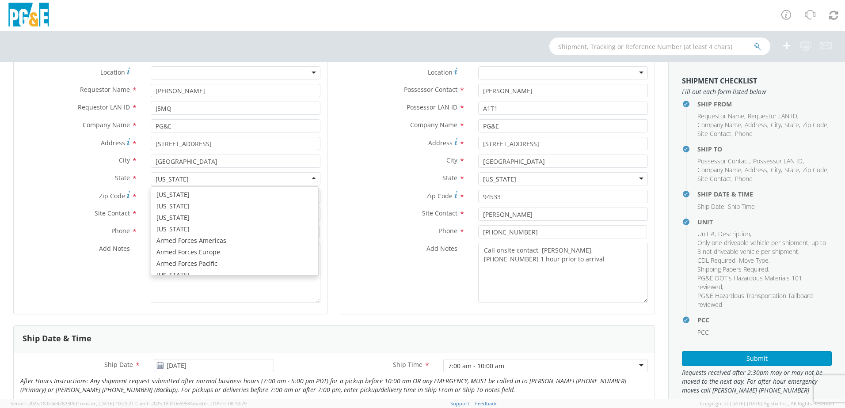
click at [193, 179] on div "[US_STATE]" at bounding box center [236, 178] width 170 height 13
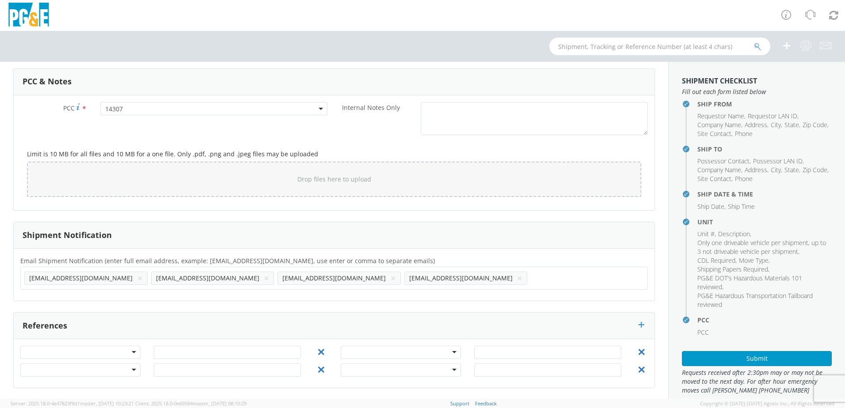
scroll to position [652, 0]
click at [749, 359] on button "Submit" at bounding box center [757, 358] width 150 height 15
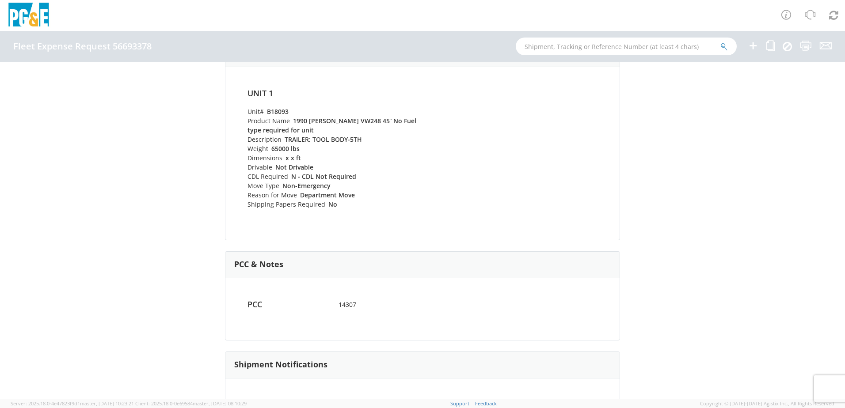
scroll to position [393, 0]
